Goal: Information Seeking & Learning: Understand process/instructions

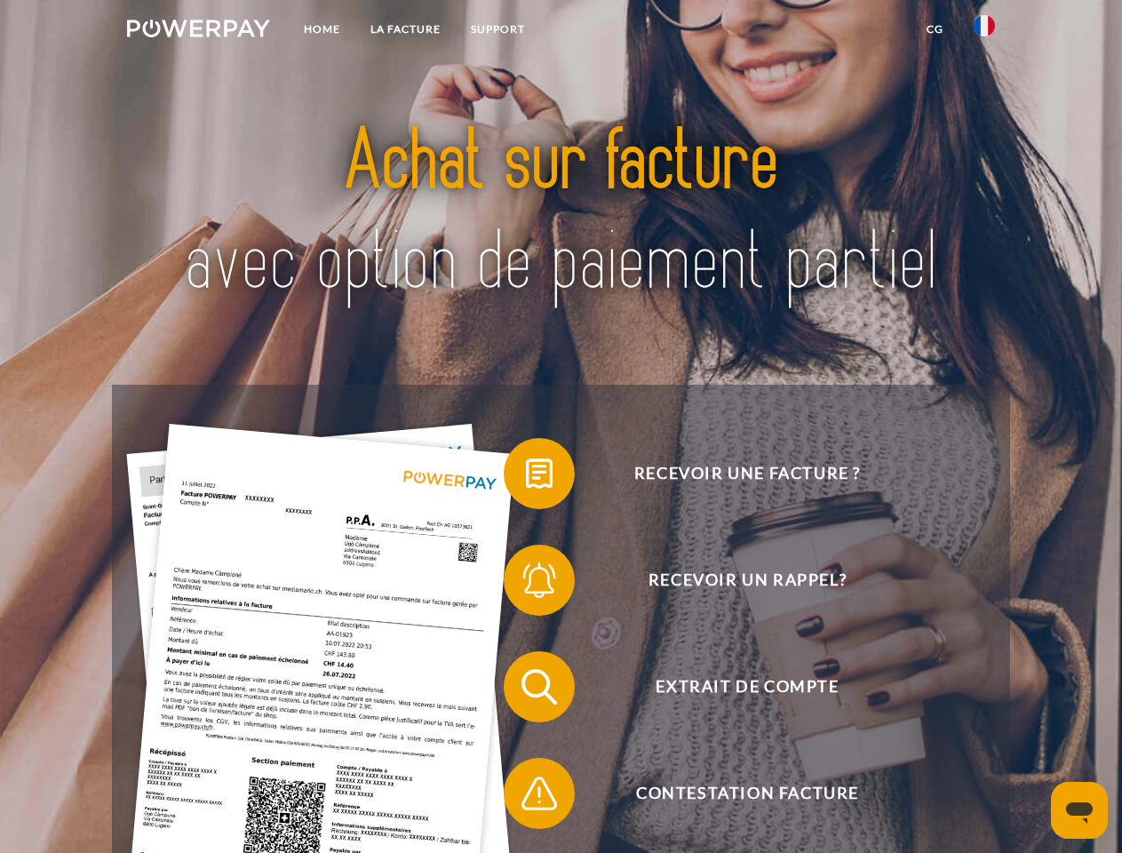
click at [198, 31] on img at bounding box center [198, 29] width 143 height 18
click at [985, 31] on img at bounding box center [984, 25] width 21 height 21
click at [935, 29] on link "CG" at bounding box center [935, 29] width 47 height 32
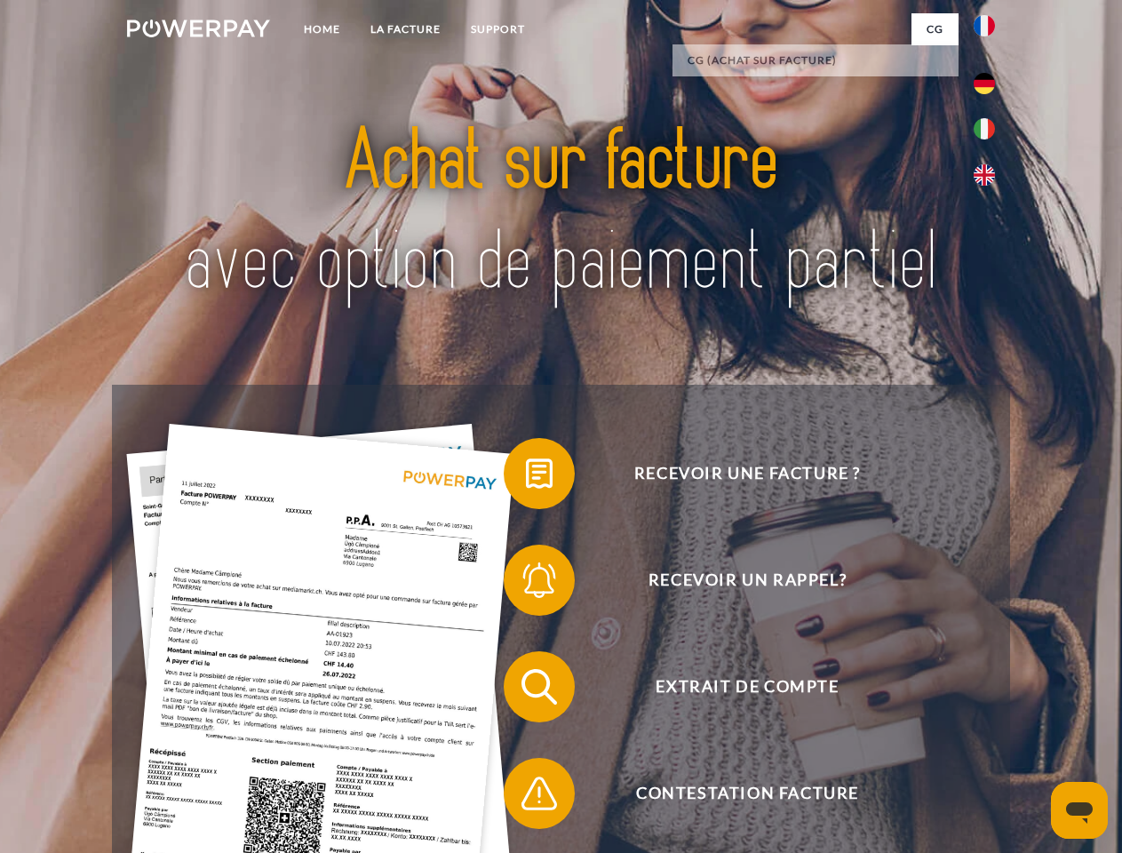
click at [526, 477] on span at bounding box center [512, 473] width 89 height 89
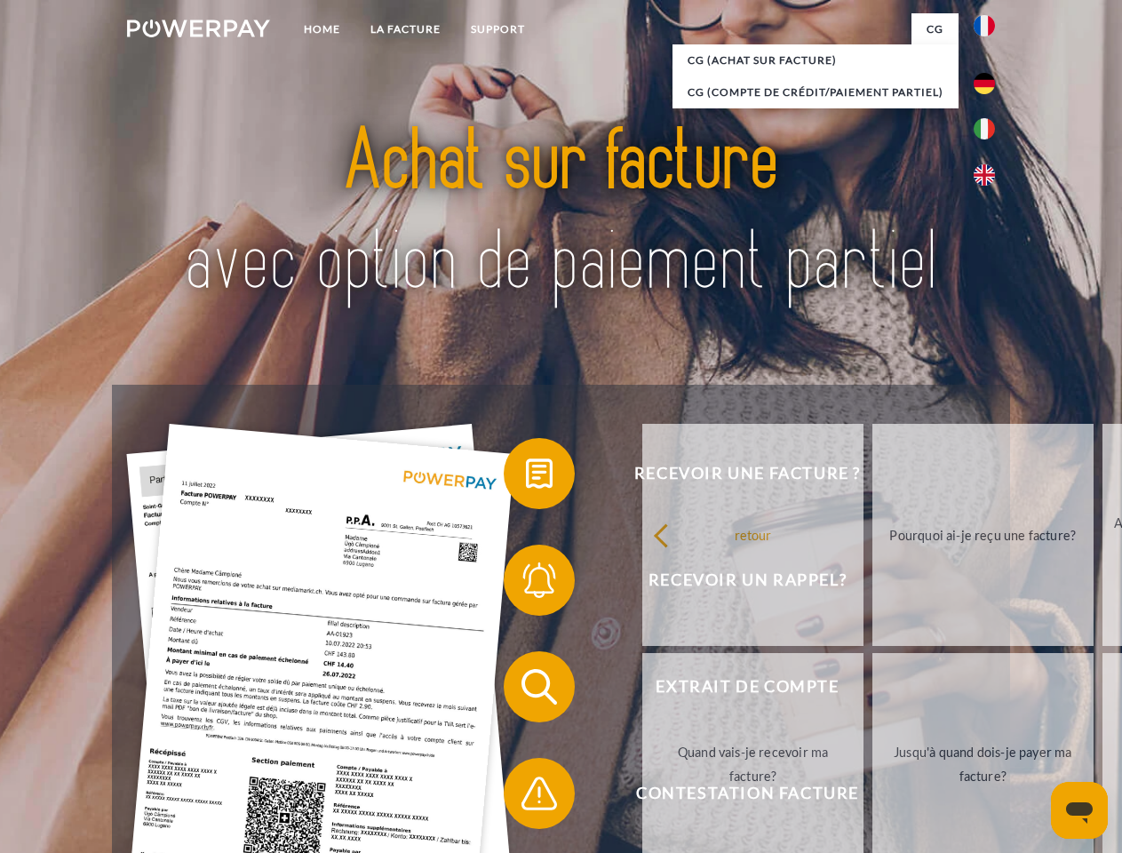
click at [526, 584] on span at bounding box center [512, 580] width 89 height 89
click at [873, 691] on link "Jusqu'à quand dois-je payer ma facture?" at bounding box center [983, 764] width 221 height 222
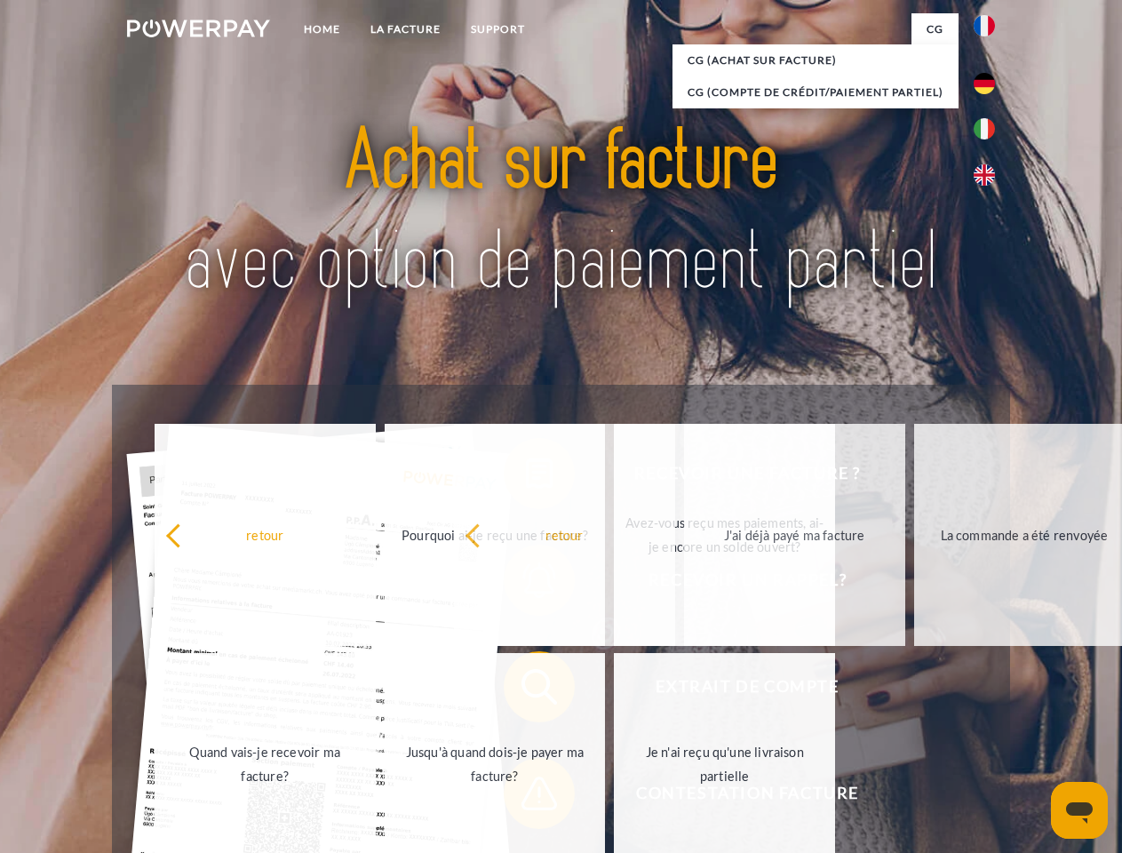
click at [526, 797] on span at bounding box center [512, 793] width 89 height 89
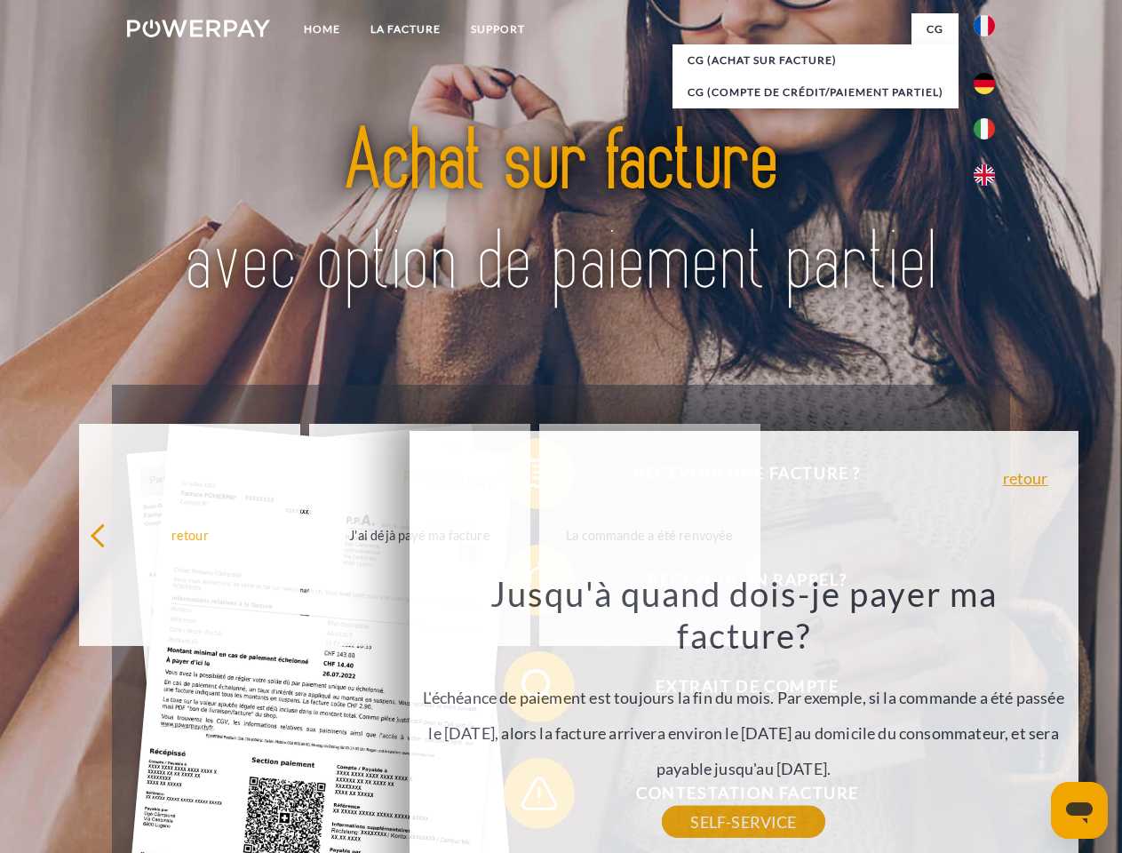
click at [1080, 810] on icon "Ouvrir la fenêtre de messagerie" at bounding box center [1079, 812] width 27 height 21
